Goal: Navigation & Orientation: Find specific page/section

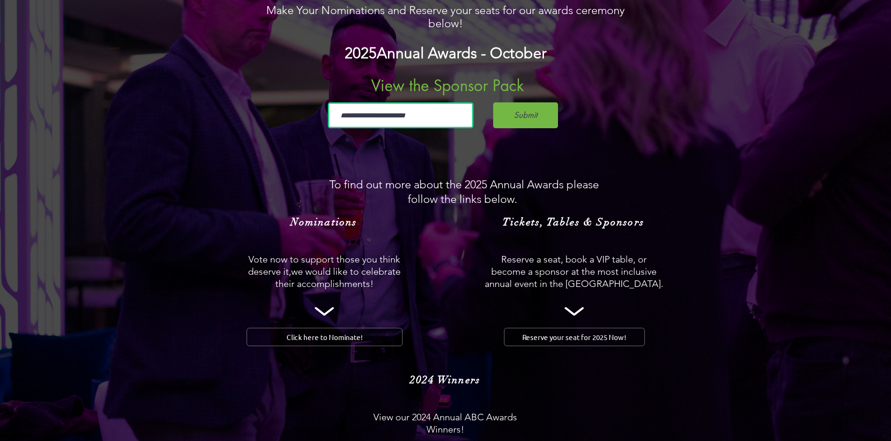
scroll to position [846, 0]
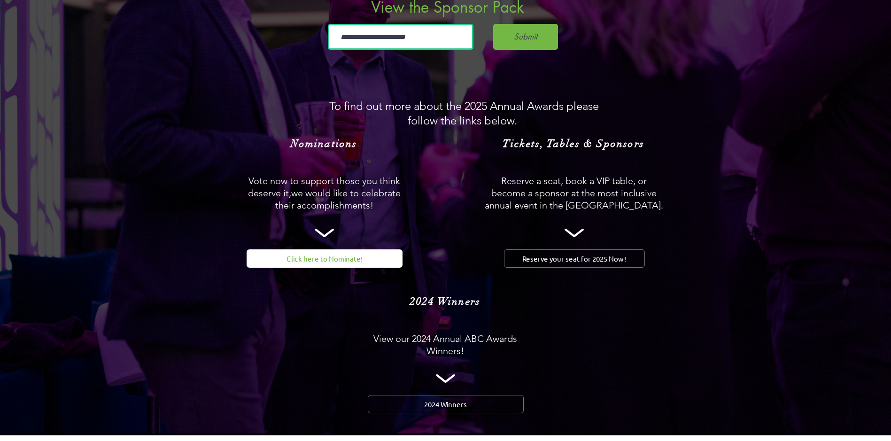
click at [324, 254] on span "Click here to Nominate!" at bounding box center [325, 259] width 76 height 10
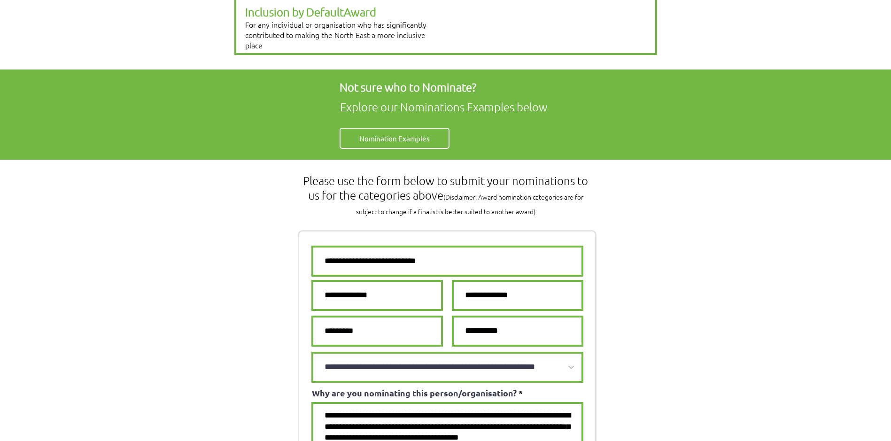
scroll to position [329, 0]
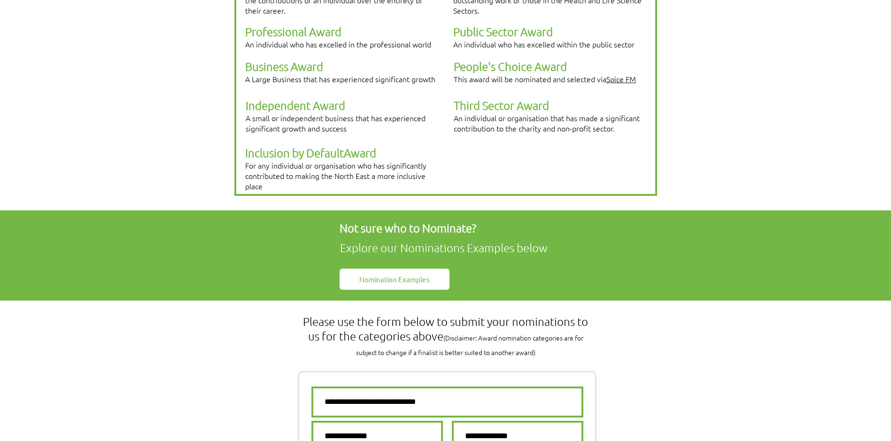
click at [389, 274] on span "Nomination Examples" at bounding box center [394, 279] width 70 height 10
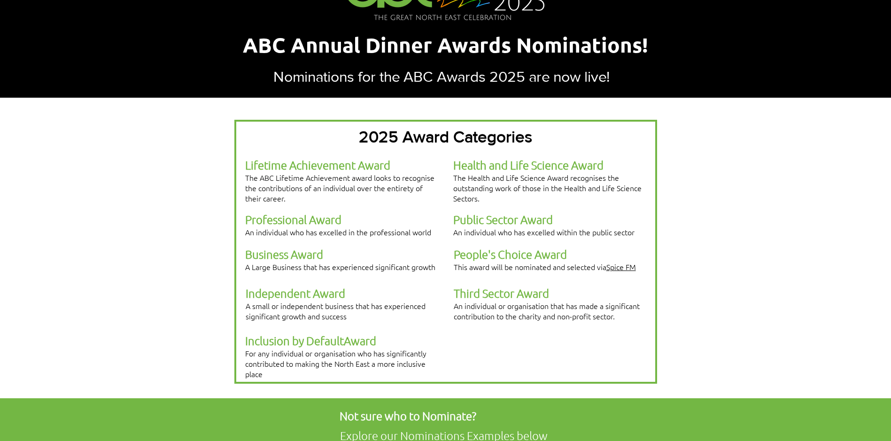
scroll to position [0, 0]
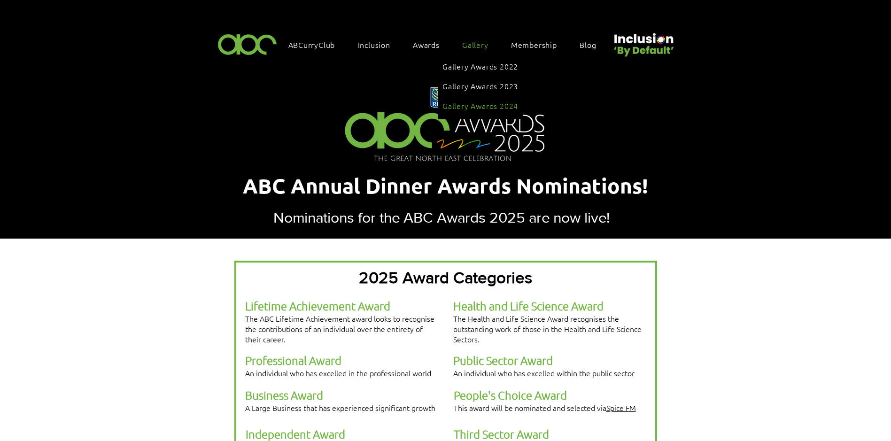
click at [472, 101] on span "Gallery Awards 2024" at bounding box center [481, 106] width 76 height 10
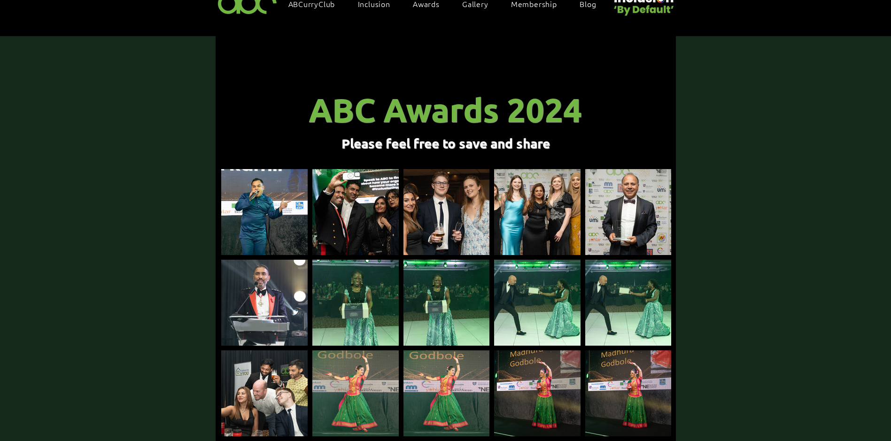
scroll to position [94, 0]
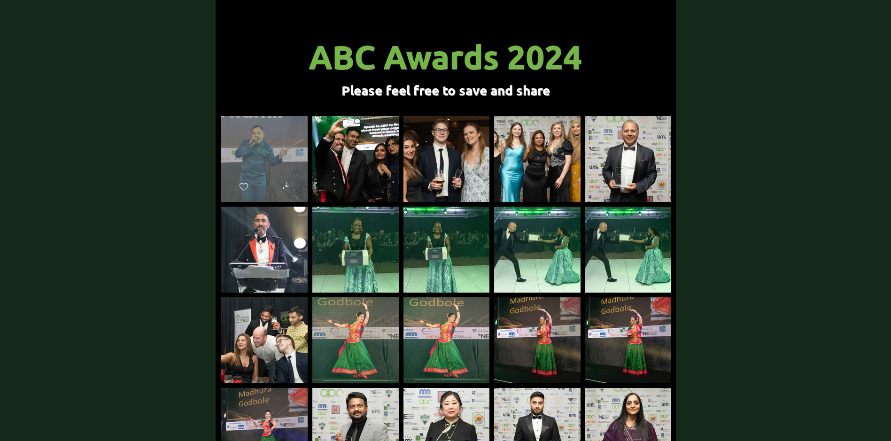
click at [285, 143] on div "main content" at bounding box center [264, 155] width 86 height 78
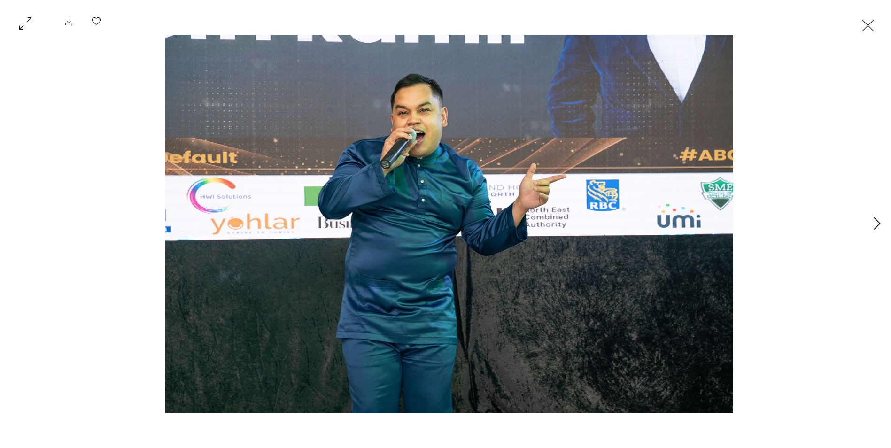
click at [879, 224] on icon "Next Item" at bounding box center [877, 223] width 7 height 13
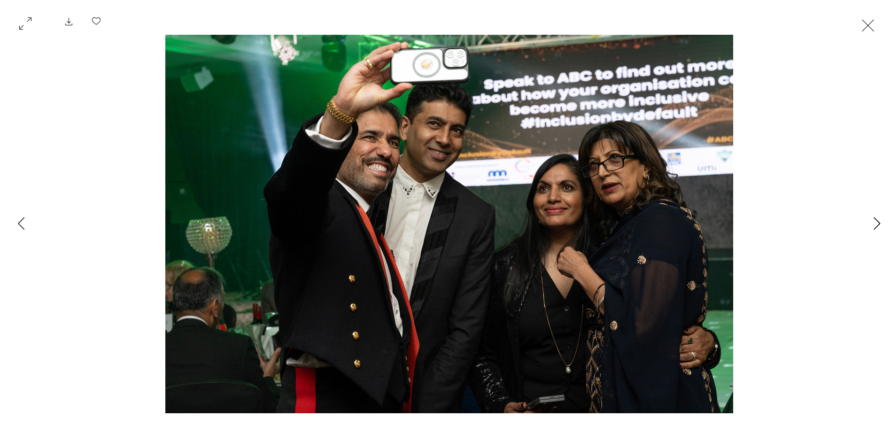
click at [879, 224] on icon "Next Item" at bounding box center [877, 223] width 7 height 13
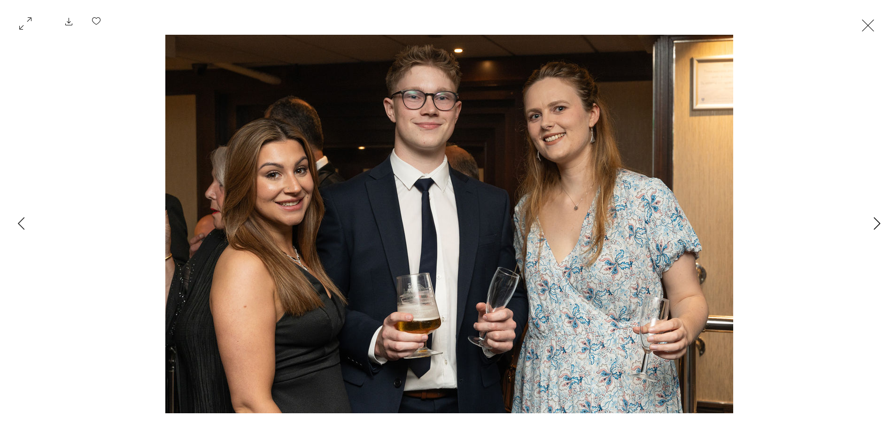
click at [879, 224] on icon "Next Item" at bounding box center [877, 223] width 7 height 13
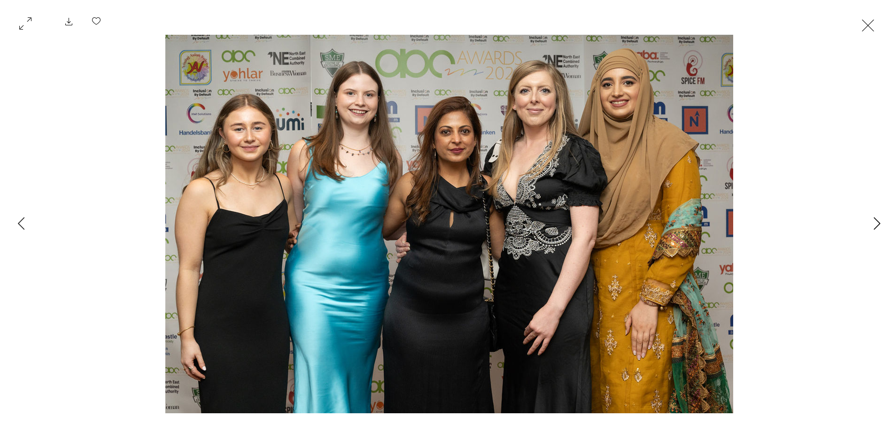
click at [879, 224] on icon "Next Item" at bounding box center [877, 223] width 7 height 13
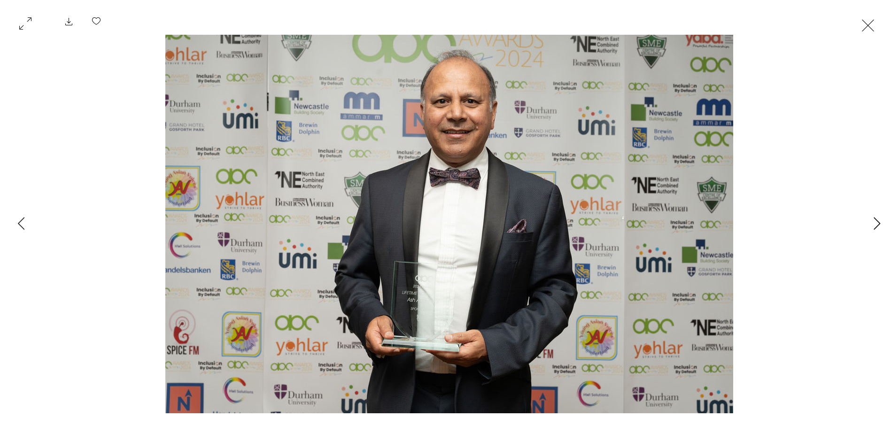
click at [879, 224] on icon "Next Item" at bounding box center [877, 223] width 7 height 13
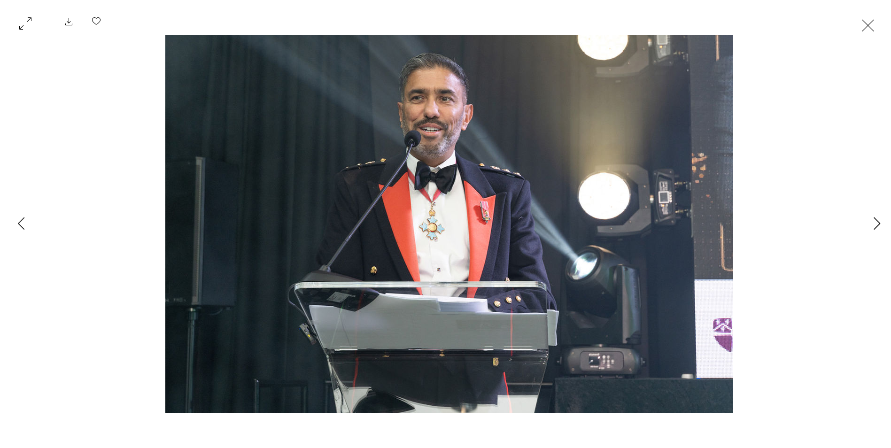
click at [879, 224] on icon "Next Item" at bounding box center [877, 223] width 7 height 13
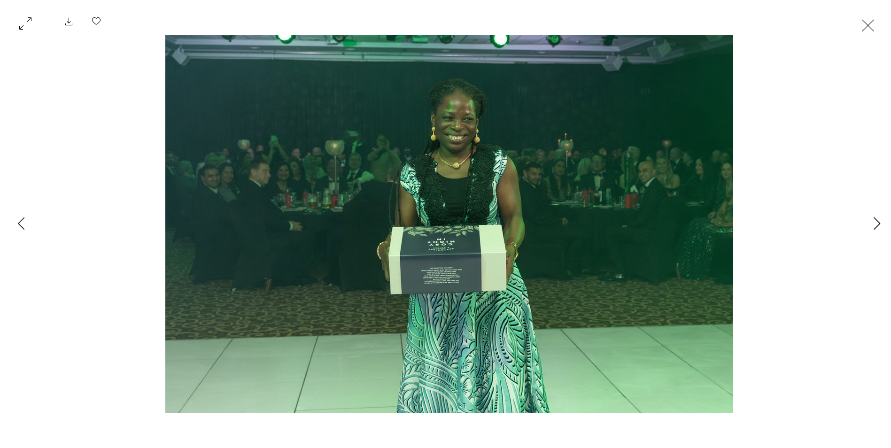
click at [879, 224] on icon "Next Item" at bounding box center [877, 223] width 7 height 13
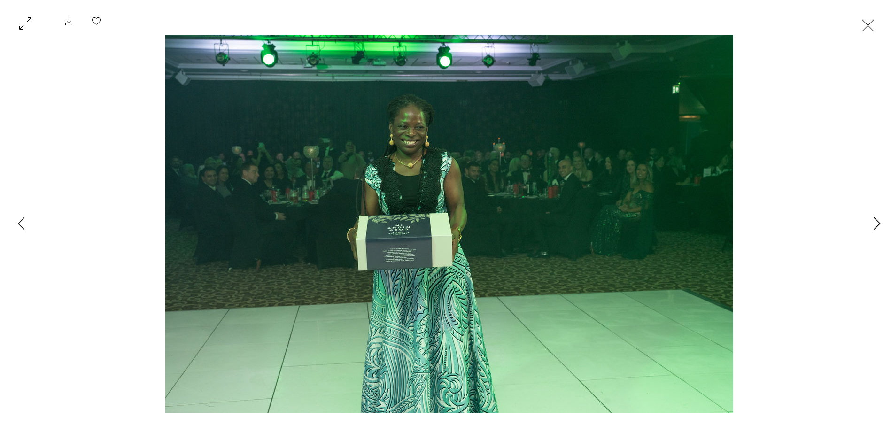
click at [879, 224] on icon "Next Item" at bounding box center [877, 223] width 7 height 13
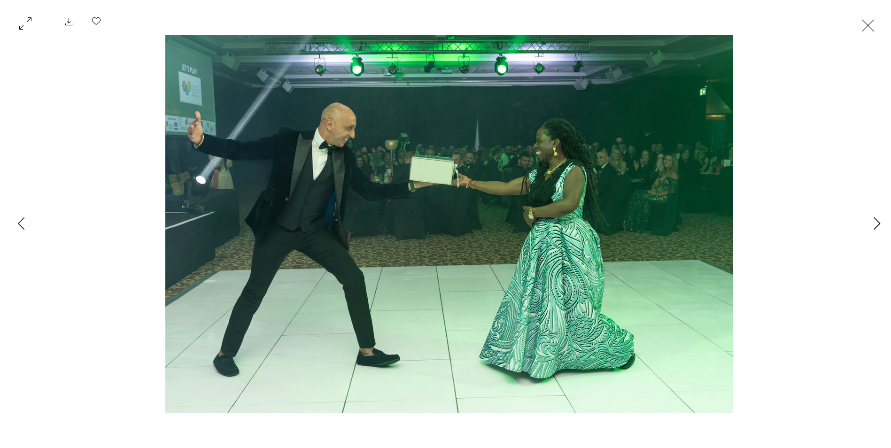
click at [879, 224] on icon "Next Item" at bounding box center [877, 223] width 7 height 13
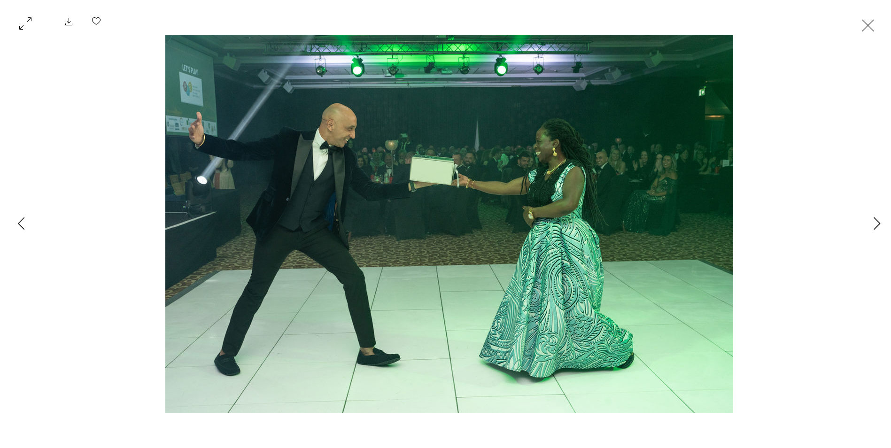
click at [879, 224] on icon "Next Item" at bounding box center [877, 223] width 7 height 13
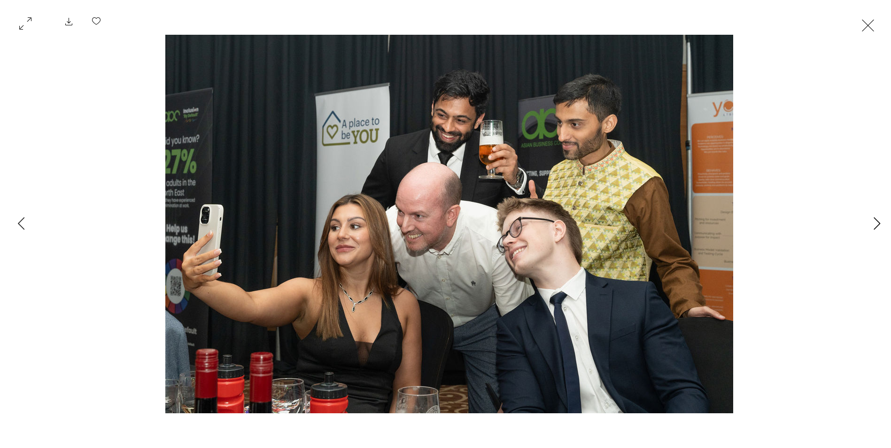
click at [877, 222] on icon "Next Item" at bounding box center [877, 223] width 7 height 13
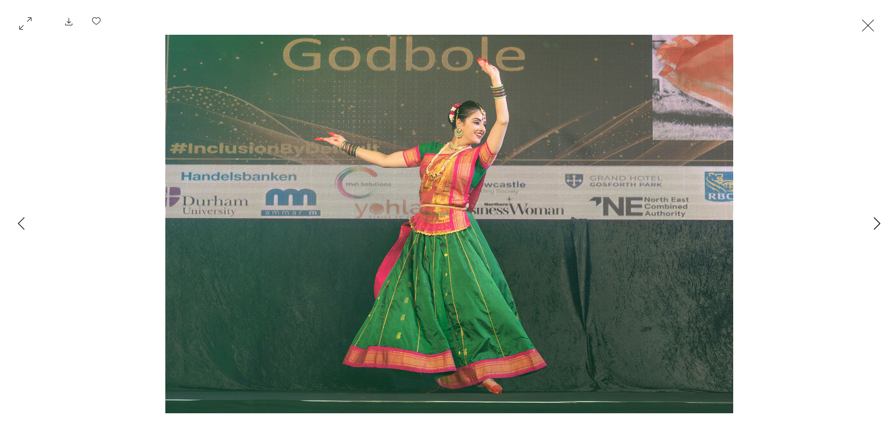
click at [877, 222] on icon "Next Item" at bounding box center [877, 223] width 7 height 13
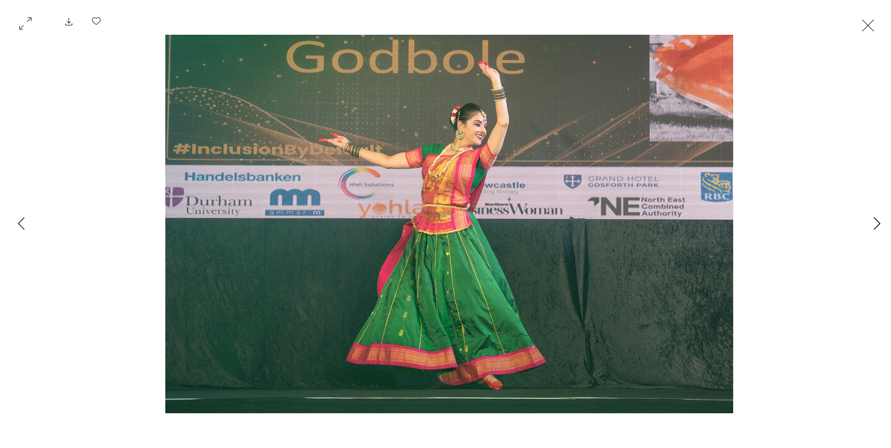
click at [877, 222] on icon "Next Item" at bounding box center [877, 223] width 7 height 13
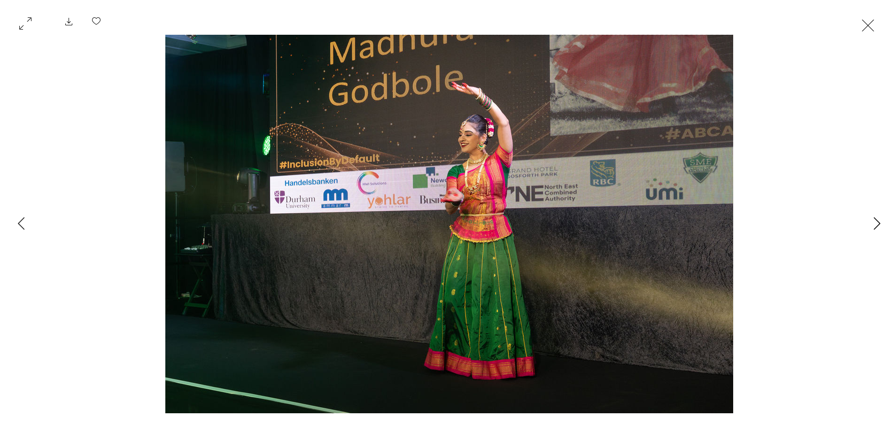
click at [877, 222] on icon "Next Item" at bounding box center [877, 223] width 7 height 13
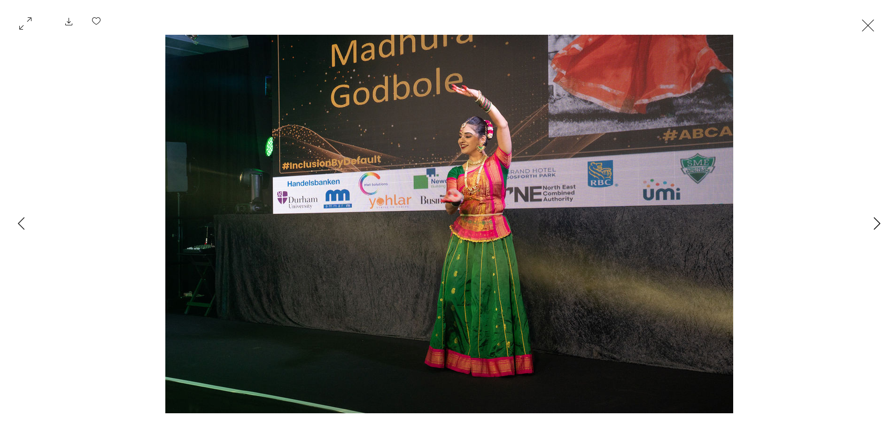
click at [877, 222] on icon "Next Item" at bounding box center [877, 223] width 7 height 13
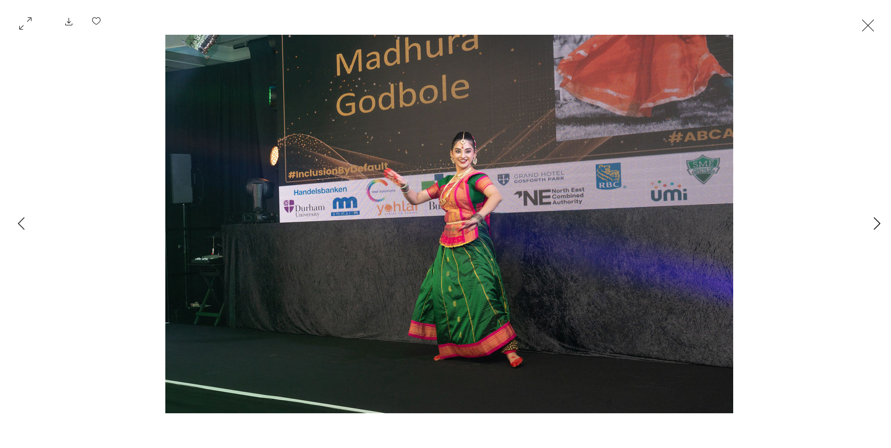
click at [877, 222] on icon "Next Item" at bounding box center [877, 223] width 7 height 13
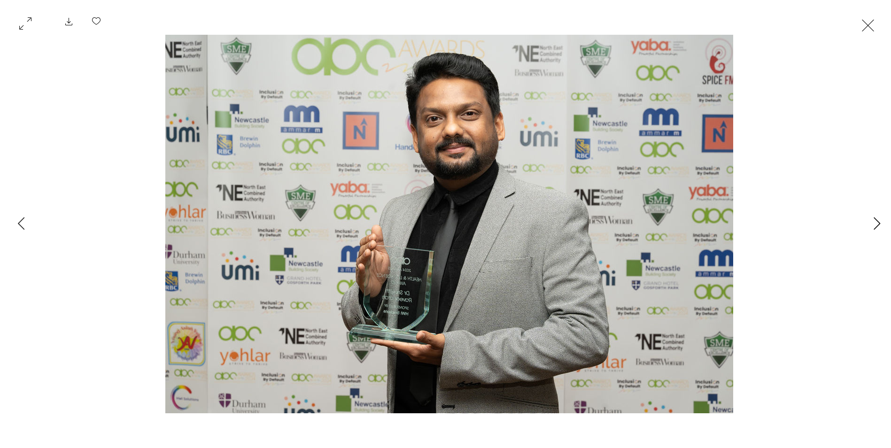
click at [877, 222] on icon "Next Item" at bounding box center [877, 223] width 7 height 13
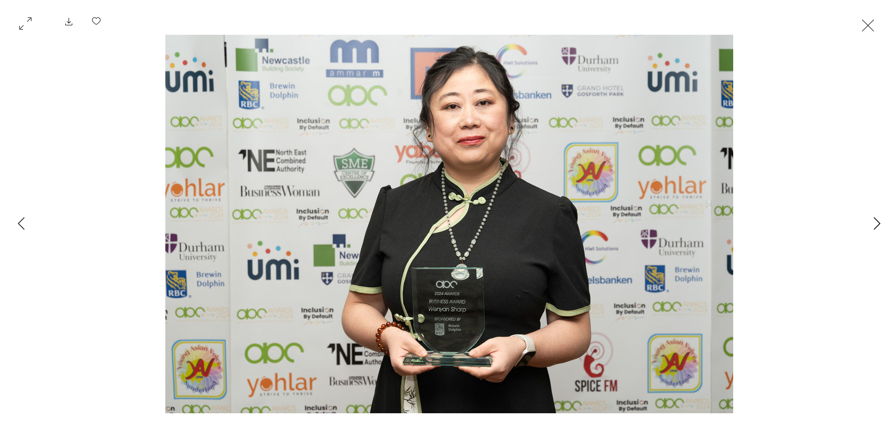
click at [877, 222] on icon "Next Item" at bounding box center [877, 223] width 7 height 13
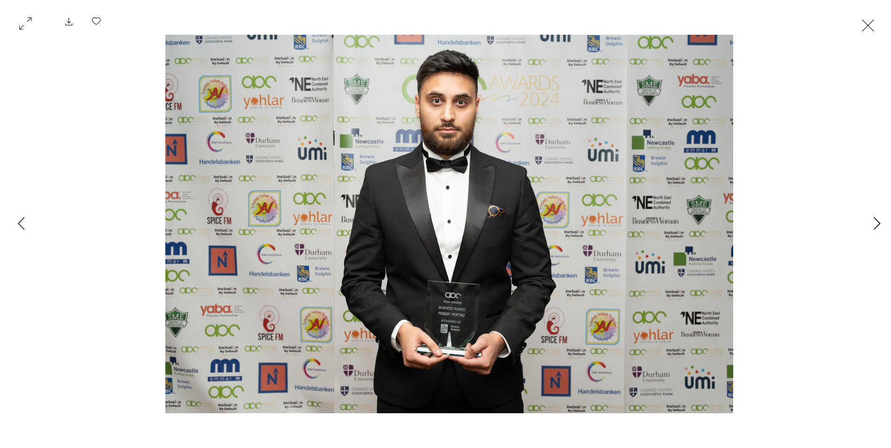
click at [877, 222] on icon "Next Item" at bounding box center [877, 223] width 7 height 13
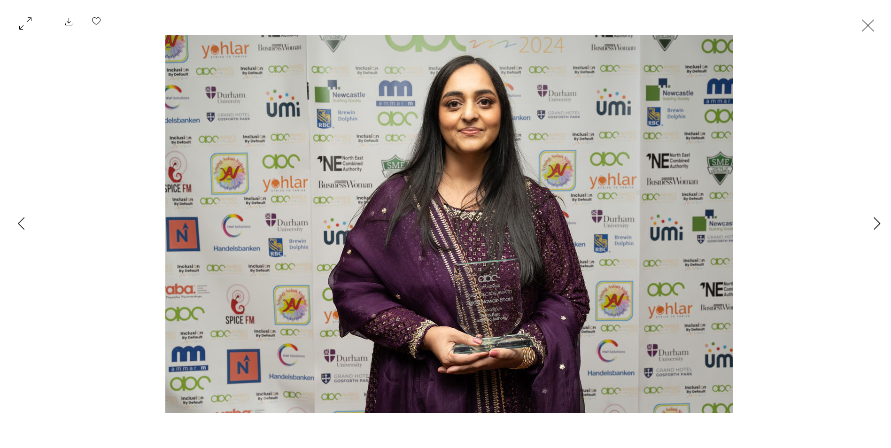
click at [877, 222] on icon "Next Item" at bounding box center [877, 223] width 7 height 13
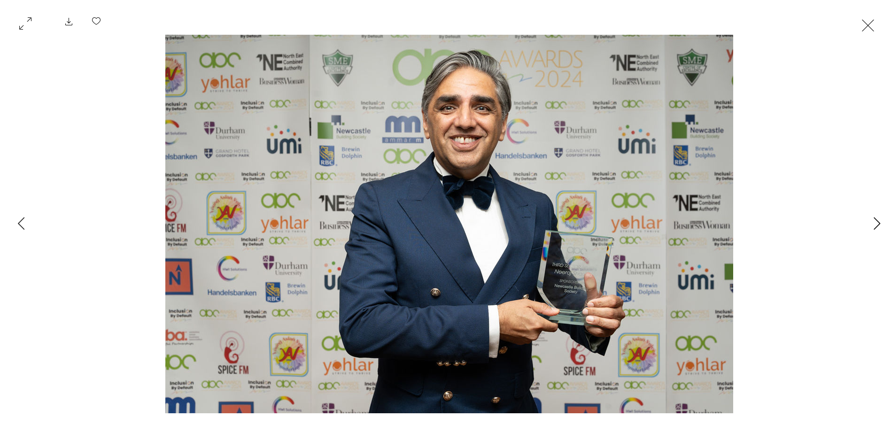
click at [877, 222] on icon "Next Item" at bounding box center [877, 223] width 7 height 13
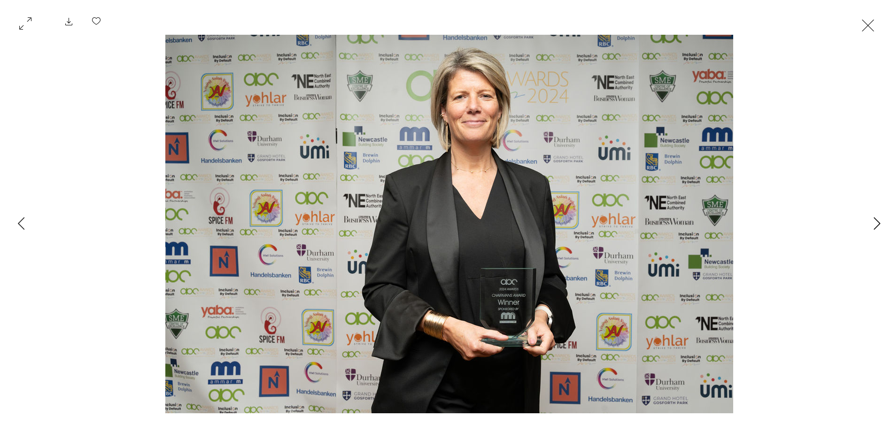
click at [877, 222] on icon "Next Item" at bounding box center [877, 223] width 7 height 13
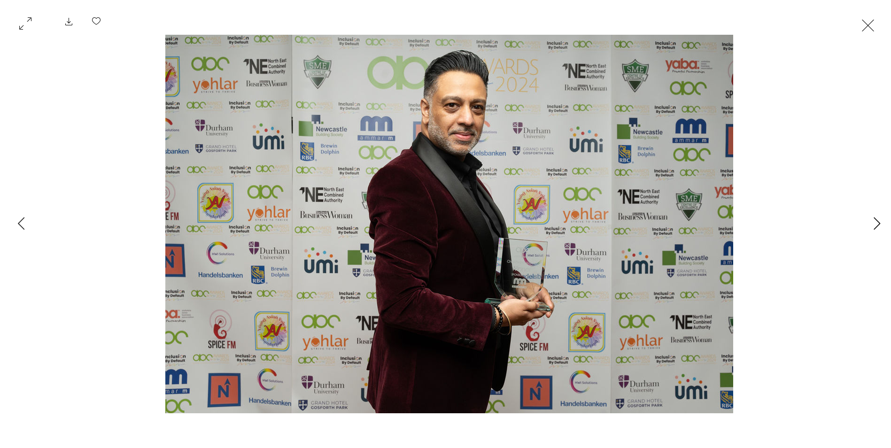
click at [877, 222] on icon "Next Item" at bounding box center [877, 223] width 7 height 13
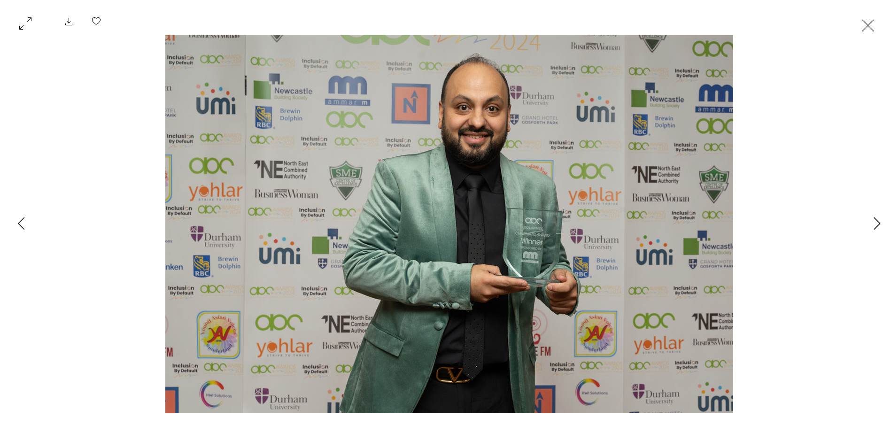
click at [877, 222] on icon "Next Item" at bounding box center [877, 223] width 7 height 13
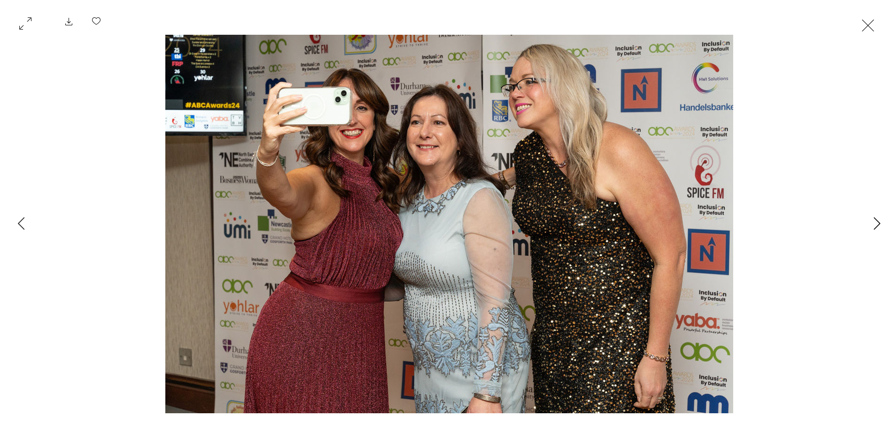
click at [877, 222] on icon "Next Item" at bounding box center [877, 223] width 7 height 13
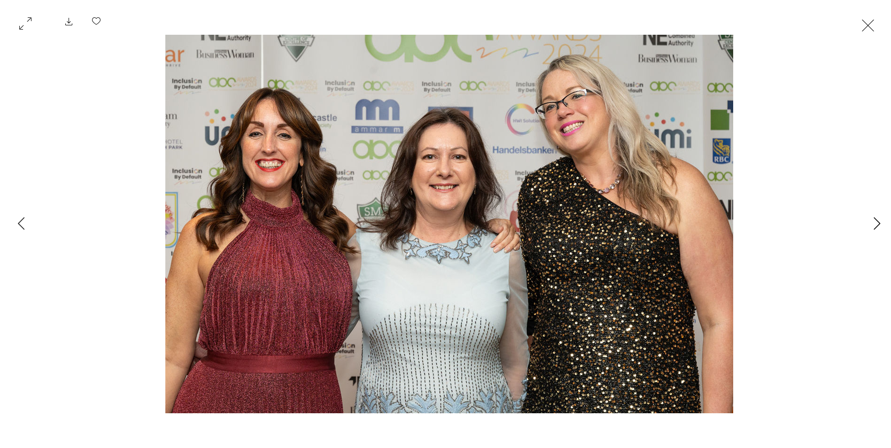
click at [876, 224] on icon "Next Item" at bounding box center [877, 223] width 7 height 13
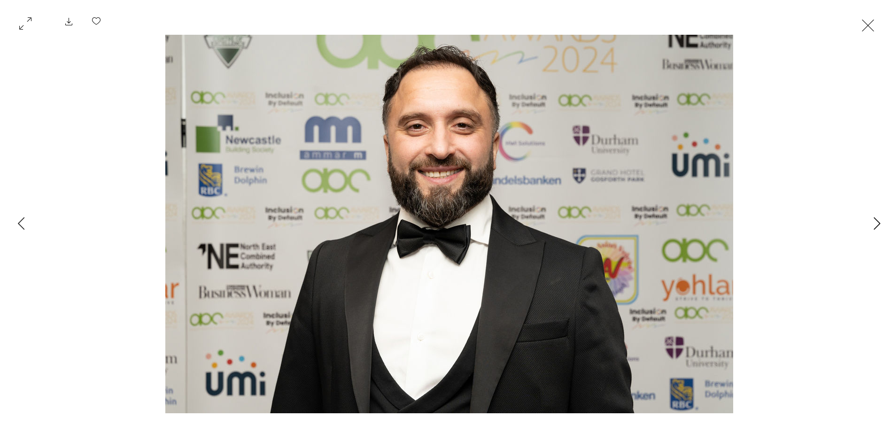
click at [876, 224] on icon "Next Item" at bounding box center [877, 223] width 7 height 13
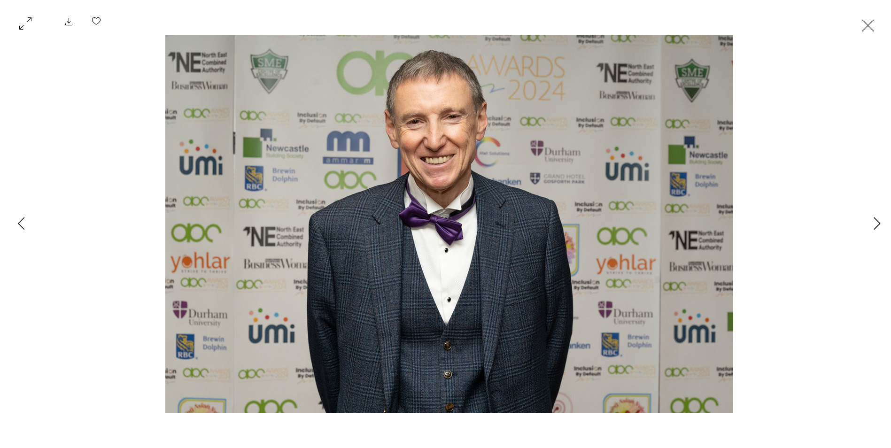
click at [876, 224] on icon "Next Item" at bounding box center [877, 223] width 7 height 13
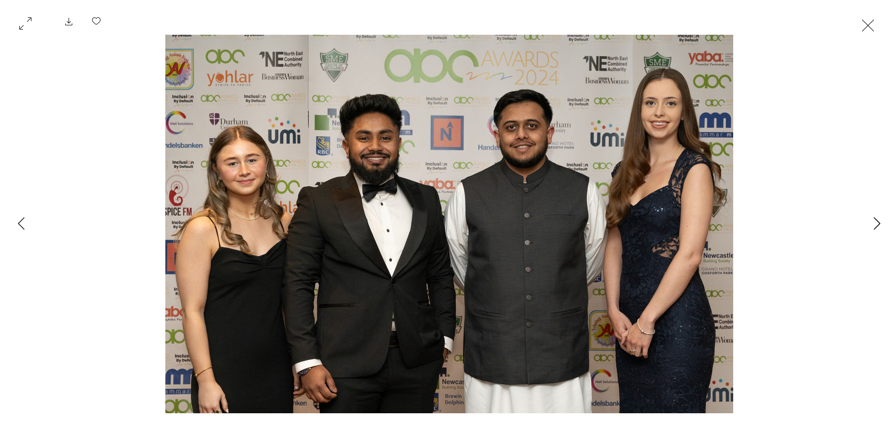
click at [876, 224] on icon "Next Item" at bounding box center [877, 223] width 7 height 13
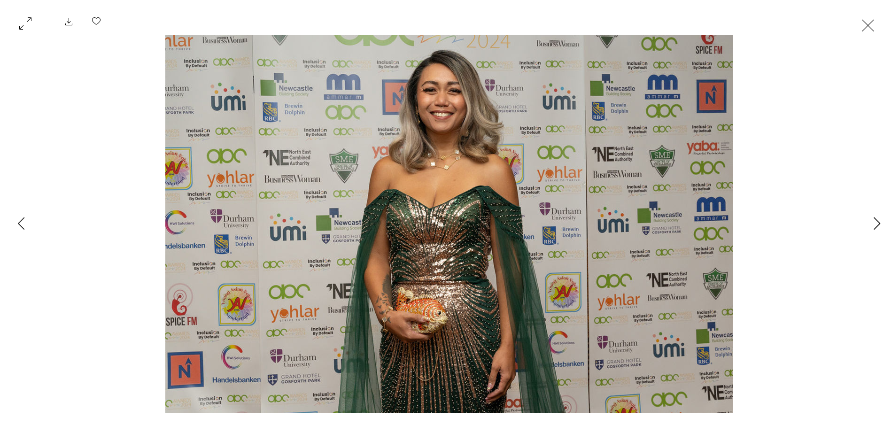
click at [876, 224] on icon "Next Item" at bounding box center [877, 223] width 7 height 13
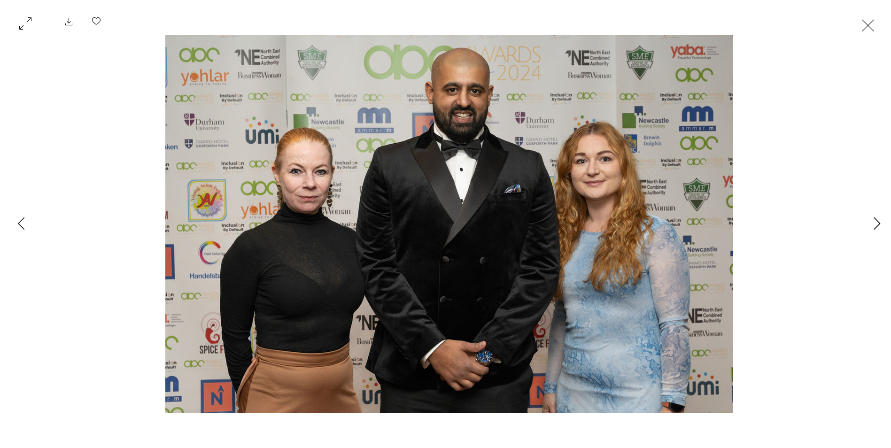
click at [876, 224] on icon "Next Item" at bounding box center [877, 223] width 7 height 13
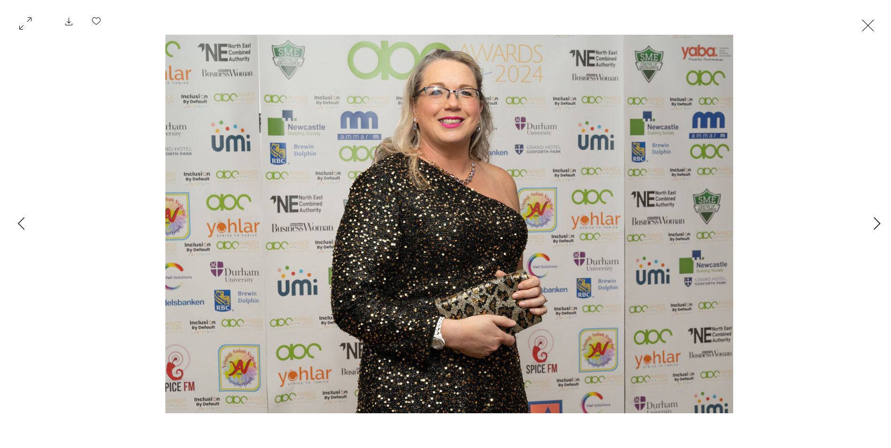
click at [876, 224] on icon "Next Item" at bounding box center [877, 223] width 7 height 13
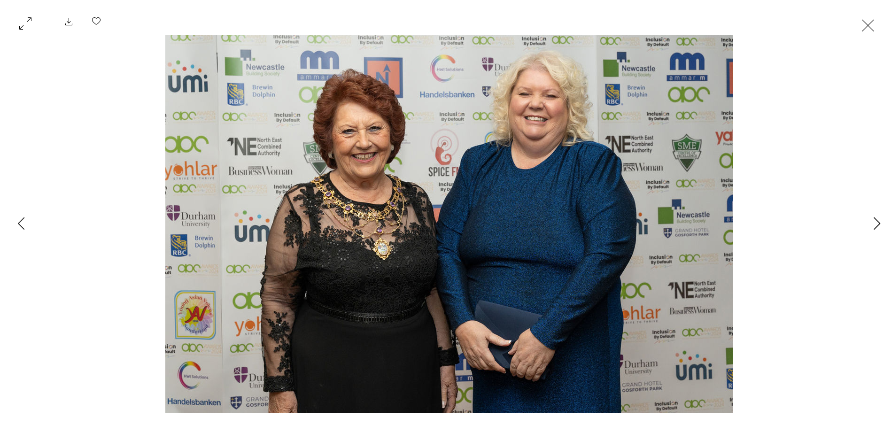
click at [876, 224] on icon "Next Item" at bounding box center [877, 223] width 7 height 13
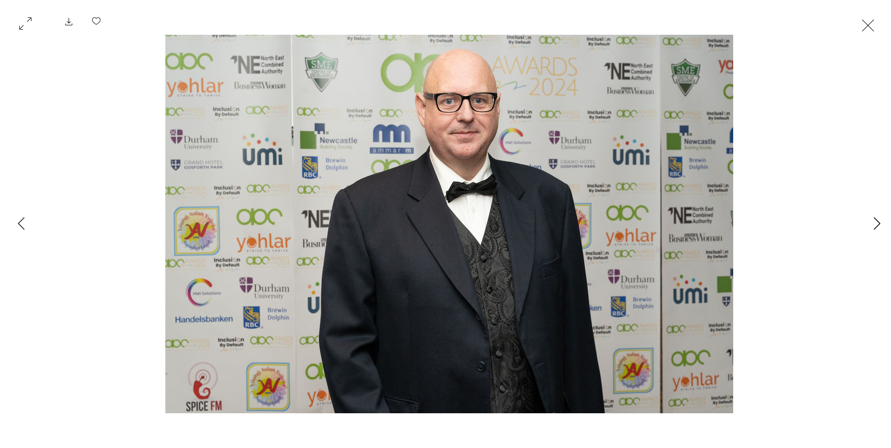
click at [876, 224] on icon "Next Item" at bounding box center [877, 223] width 7 height 13
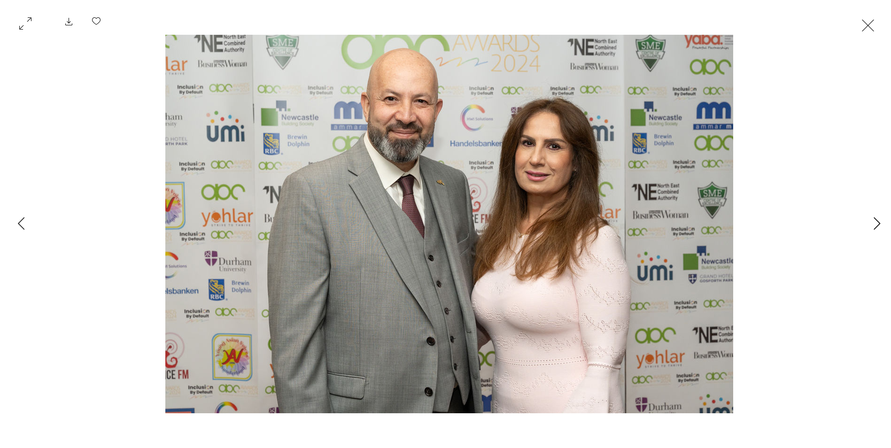
click at [876, 224] on icon "Next Item" at bounding box center [877, 223] width 7 height 13
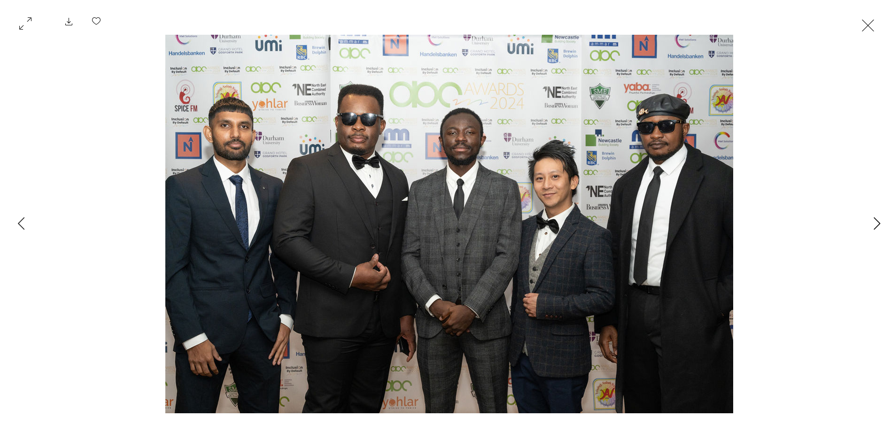
click at [874, 222] on icon "Next Item" at bounding box center [877, 223] width 7 height 13
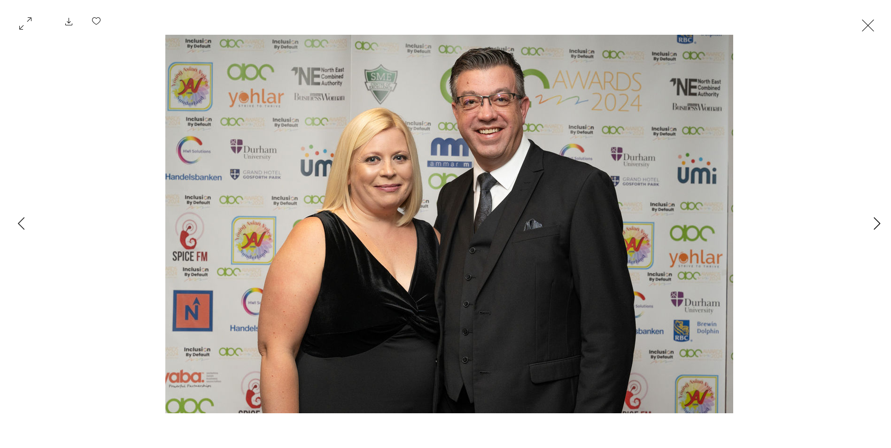
click at [874, 222] on icon "Next Item" at bounding box center [877, 223] width 7 height 13
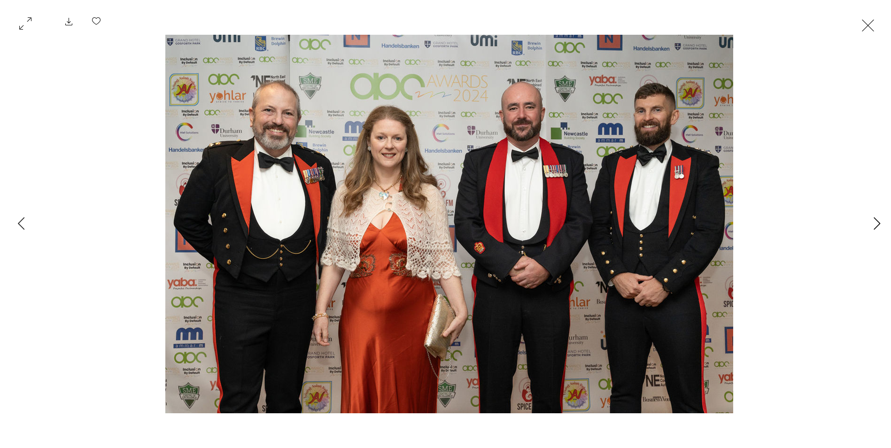
click at [874, 222] on icon "Next Item" at bounding box center [877, 223] width 7 height 13
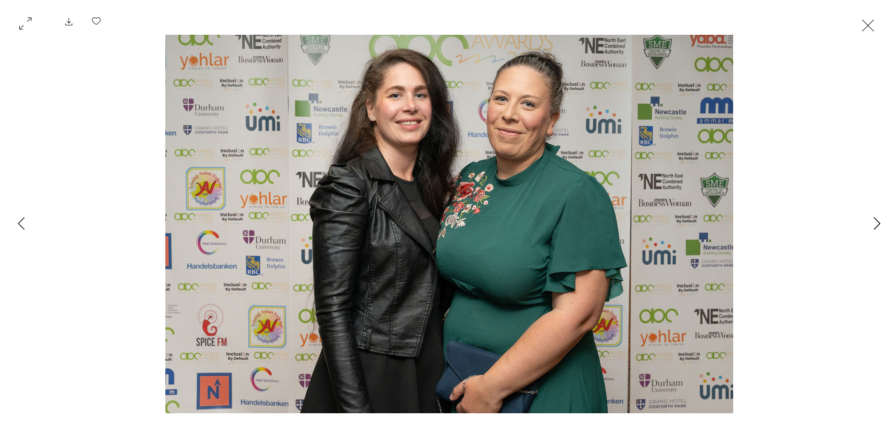
click at [874, 222] on icon "Next Item" at bounding box center [877, 223] width 7 height 13
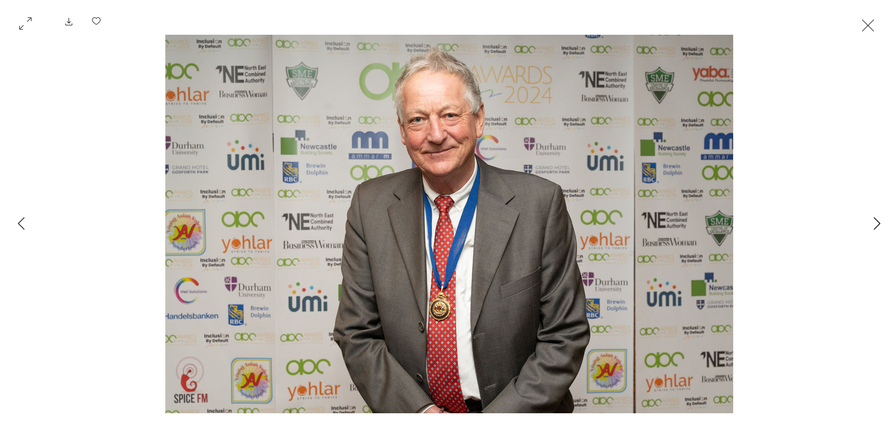
click at [874, 222] on icon "Next Item" at bounding box center [877, 223] width 7 height 13
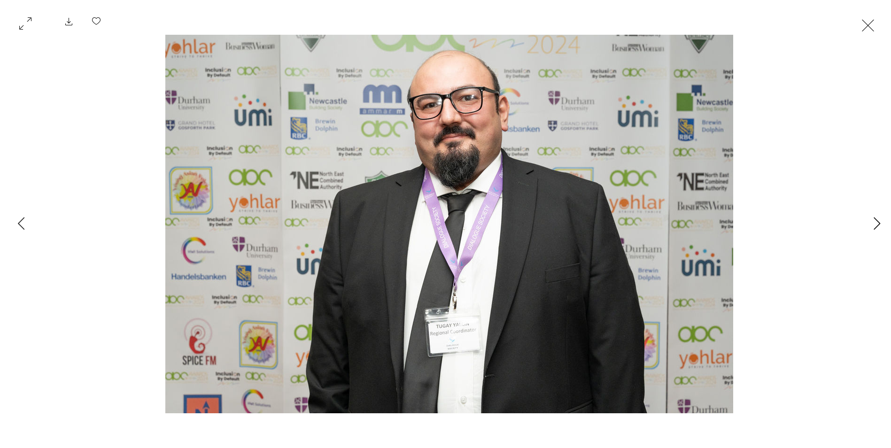
click at [874, 222] on icon "Next Item" at bounding box center [877, 223] width 7 height 13
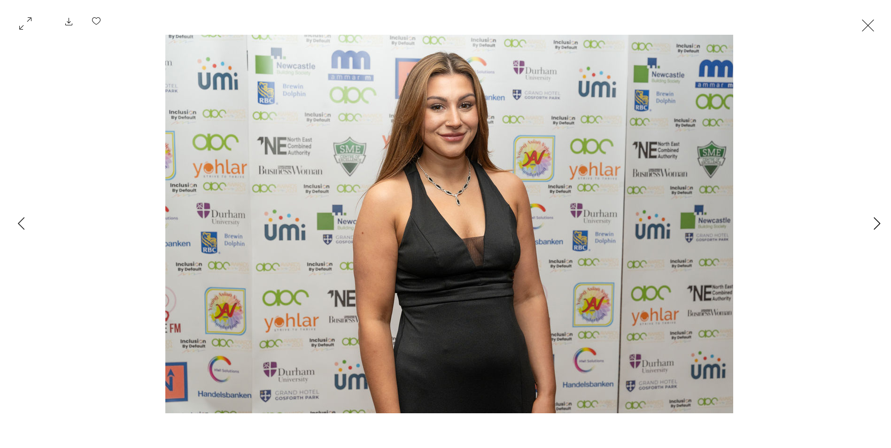
click at [874, 222] on icon "Next Item" at bounding box center [877, 223] width 7 height 13
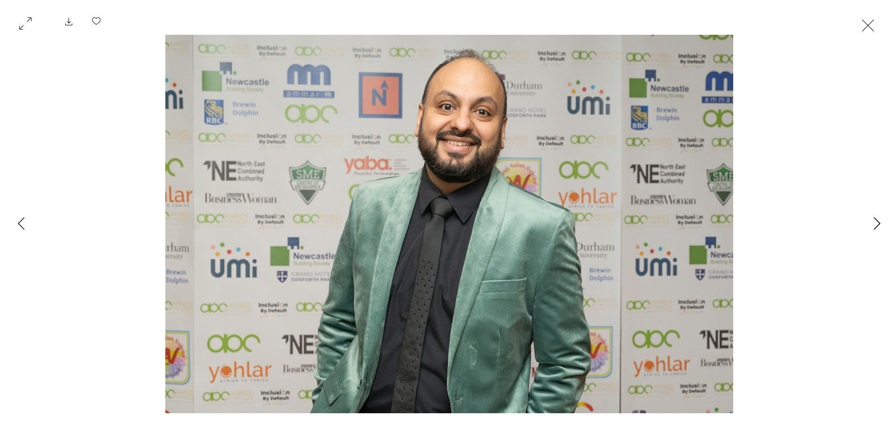
click at [874, 222] on icon "Next Item" at bounding box center [877, 223] width 7 height 13
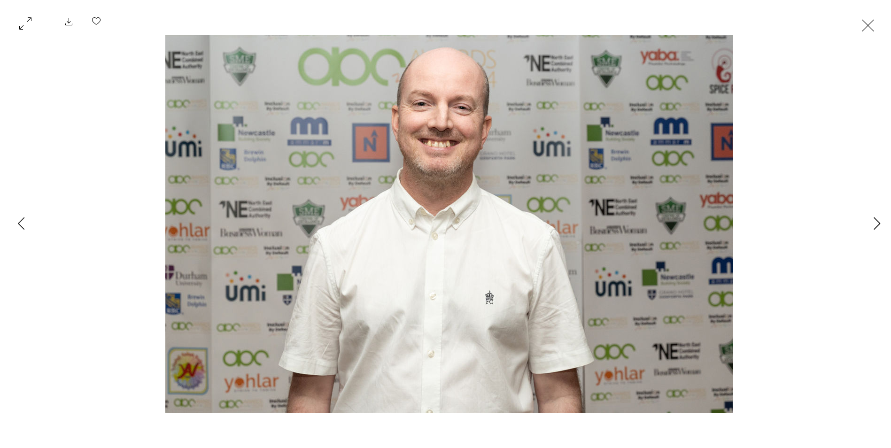
click at [874, 222] on icon "Next Item" at bounding box center [877, 223] width 7 height 13
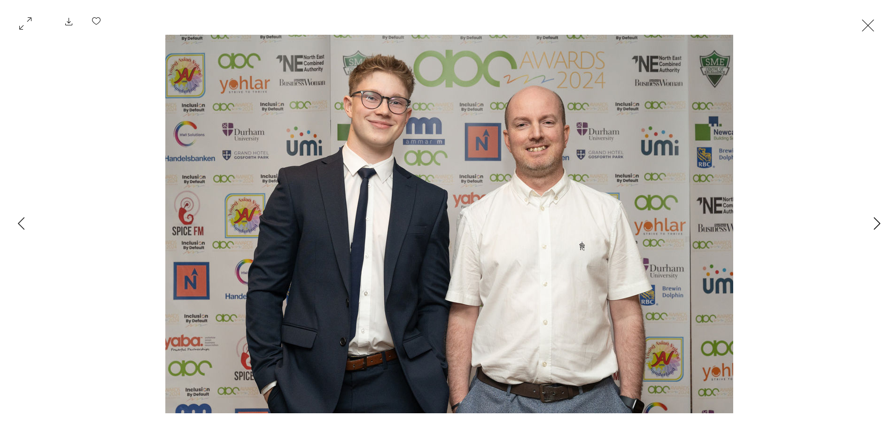
click at [874, 222] on icon "Next Item" at bounding box center [877, 223] width 7 height 13
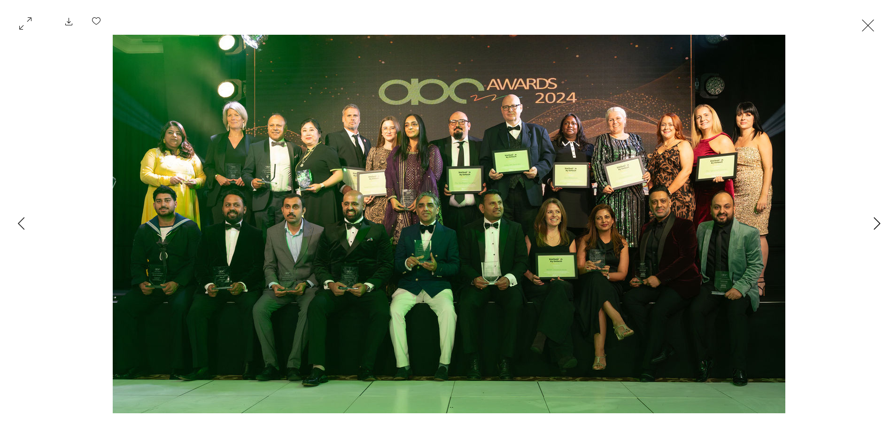
click at [874, 222] on icon "Next Item" at bounding box center [877, 223] width 7 height 13
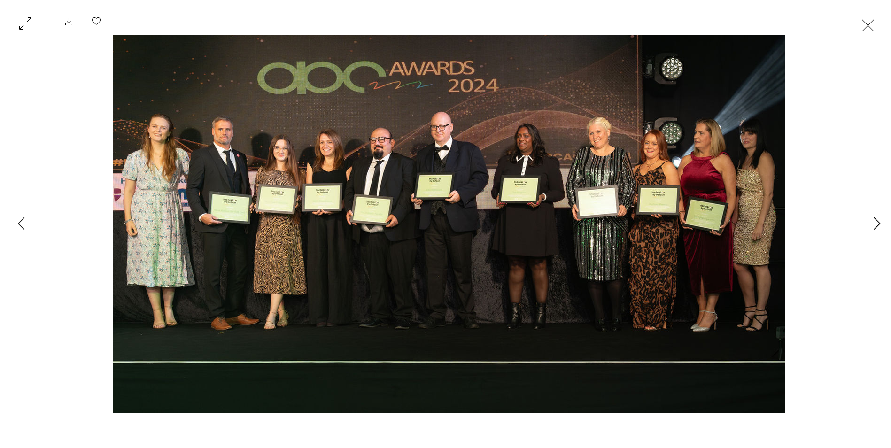
click at [874, 222] on icon "Next Item" at bounding box center [877, 223] width 7 height 13
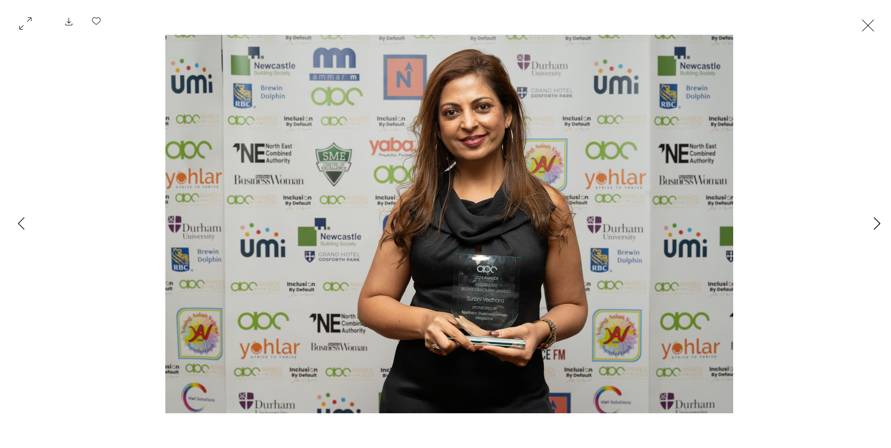
click at [874, 222] on icon "Next Item" at bounding box center [877, 223] width 7 height 13
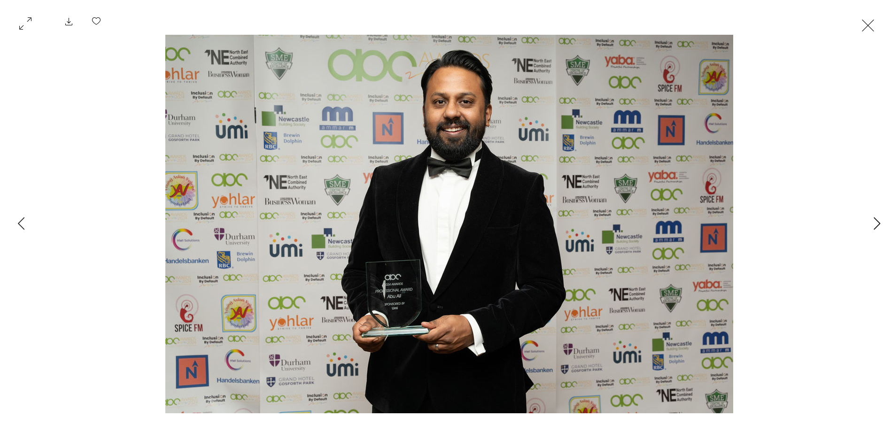
click at [874, 222] on icon "Next Item" at bounding box center [877, 223] width 7 height 13
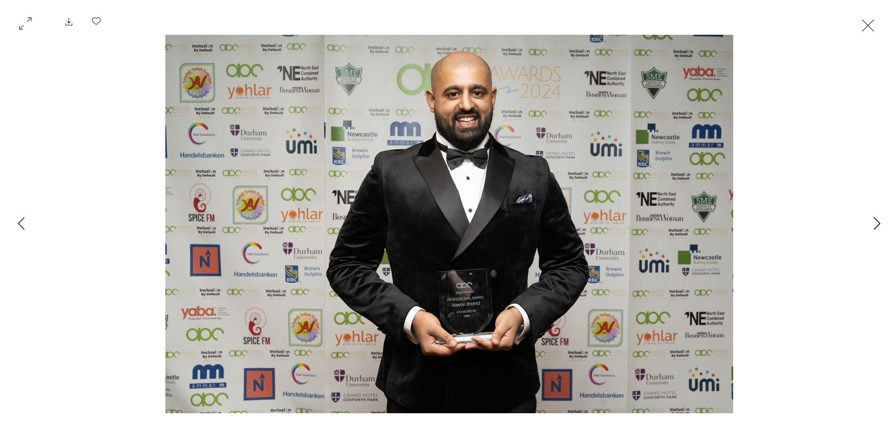
click at [874, 222] on icon "Next Item" at bounding box center [877, 223] width 7 height 13
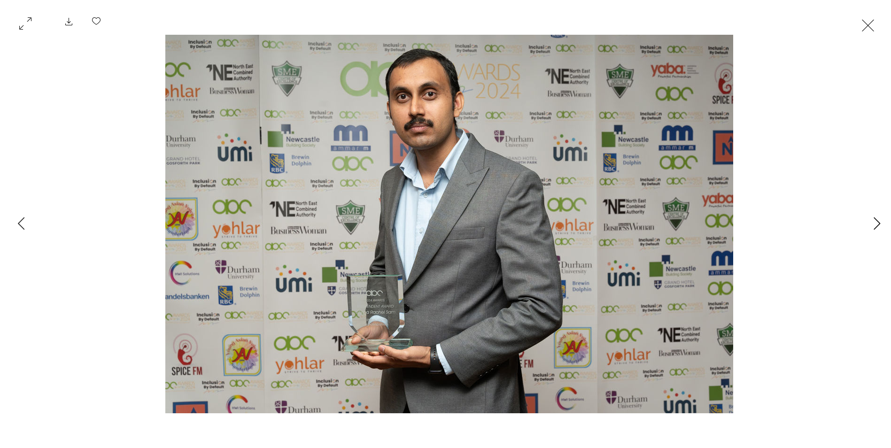
click at [874, 222] on icon "Next Item" at bounding box center [877, 223] width 7 height 13
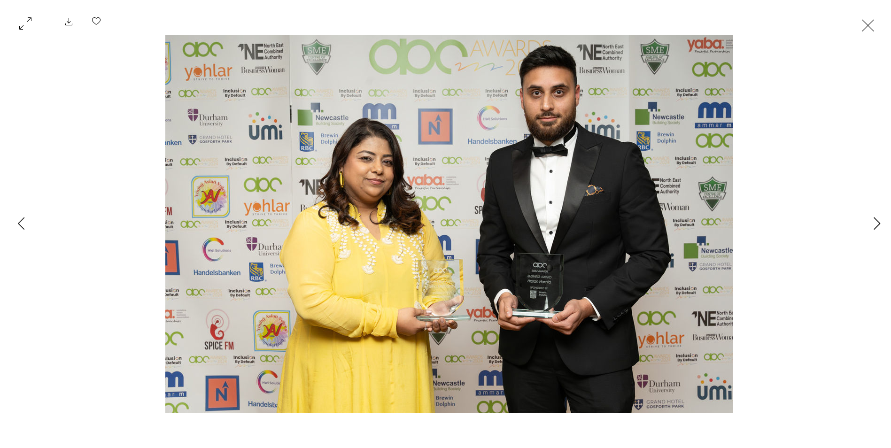
click at [874, 222] on icon "Next Item" at bounding box center [877, 223] width 7 height 13
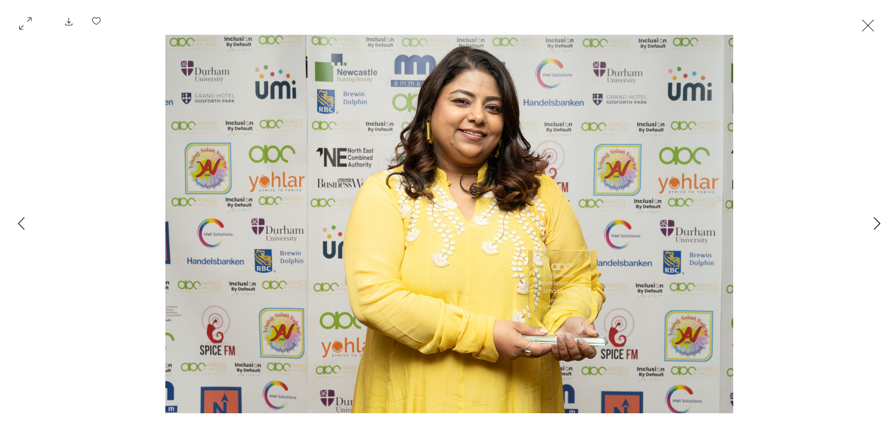
click at [874, 222] on icon "Next Item" at bounding box center [877, 223] width 7 height 13
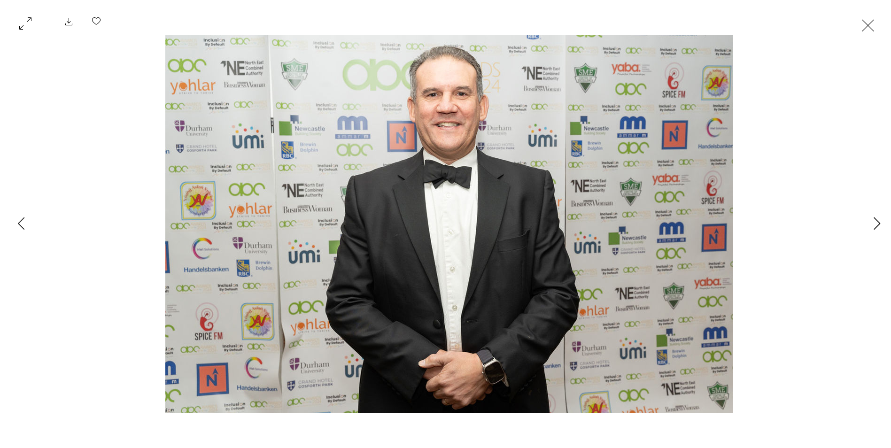
click at [874, 222] on icon "Next Item" at bounding box center [877, 223] width 7 height 13
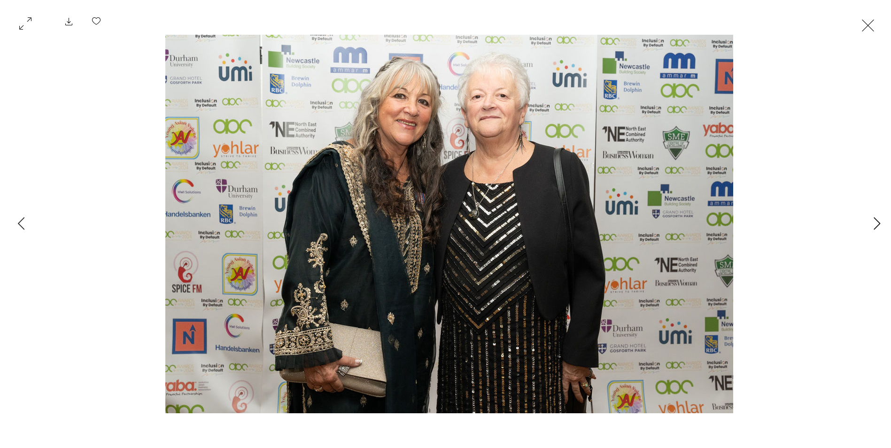
click at [874, 222] on icon "Next Item" at bounding box center [877, 223] width 7 height 13
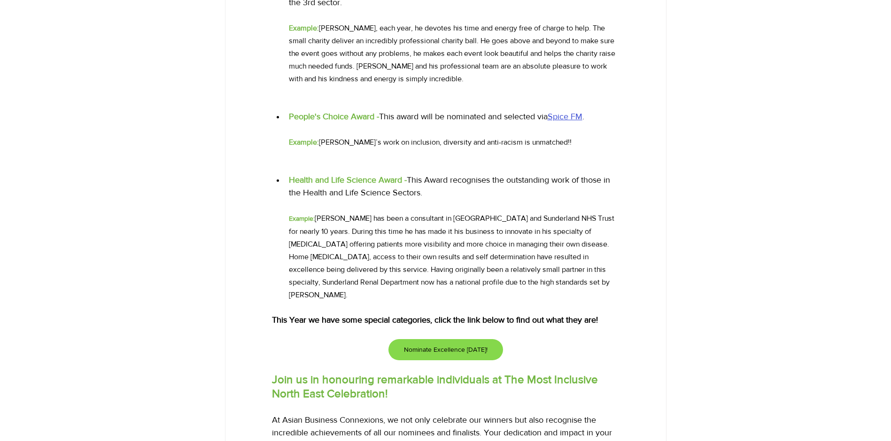
scroll to position [893, 0]
